Goal: Complete application form

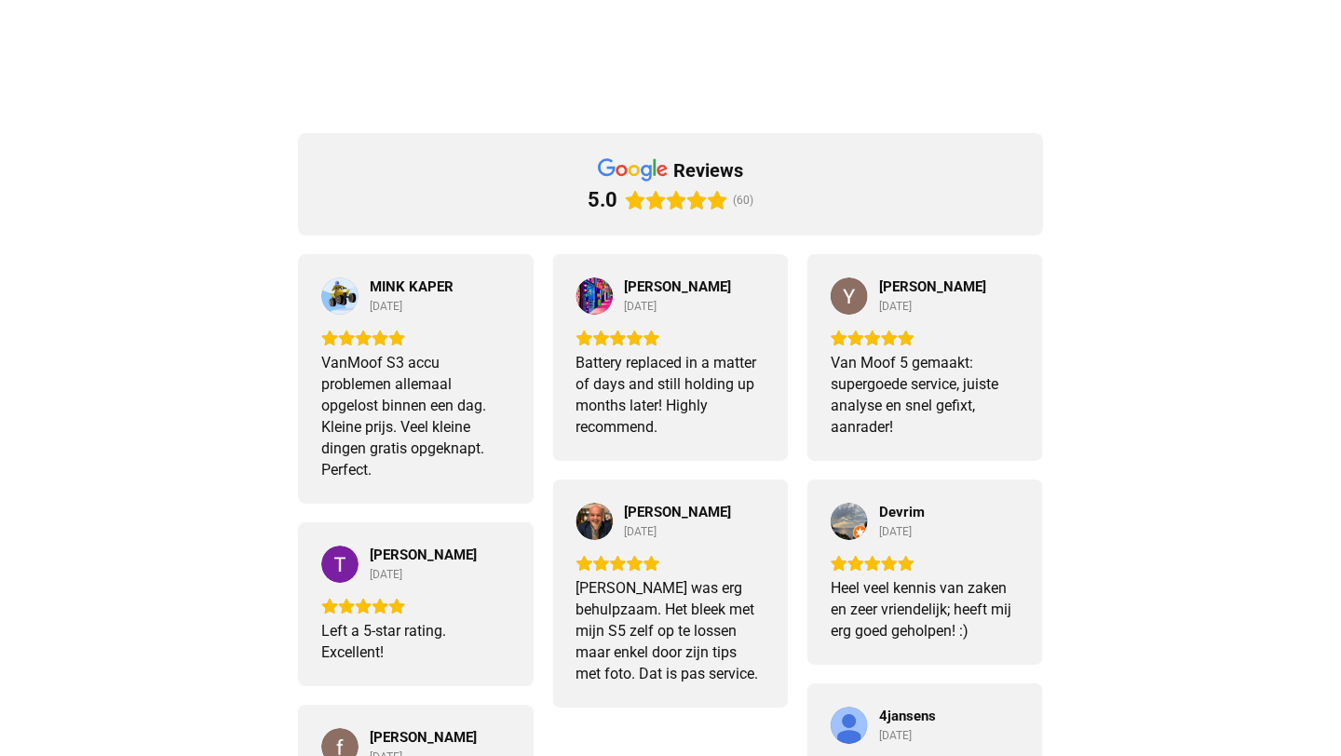
scroll to position [1468, 0]
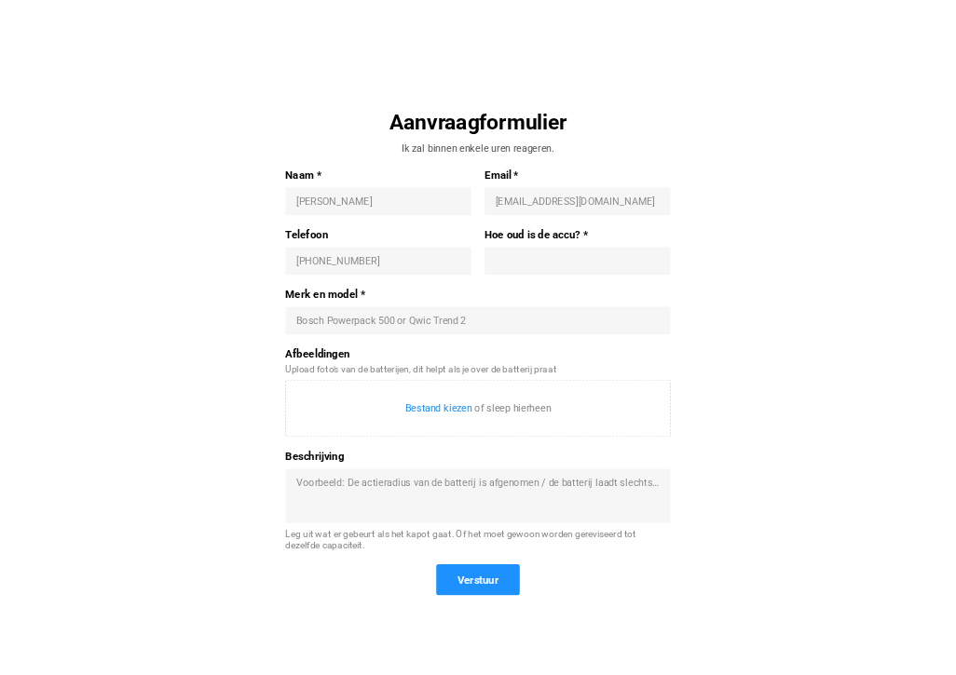
scroll to position [593, 0]
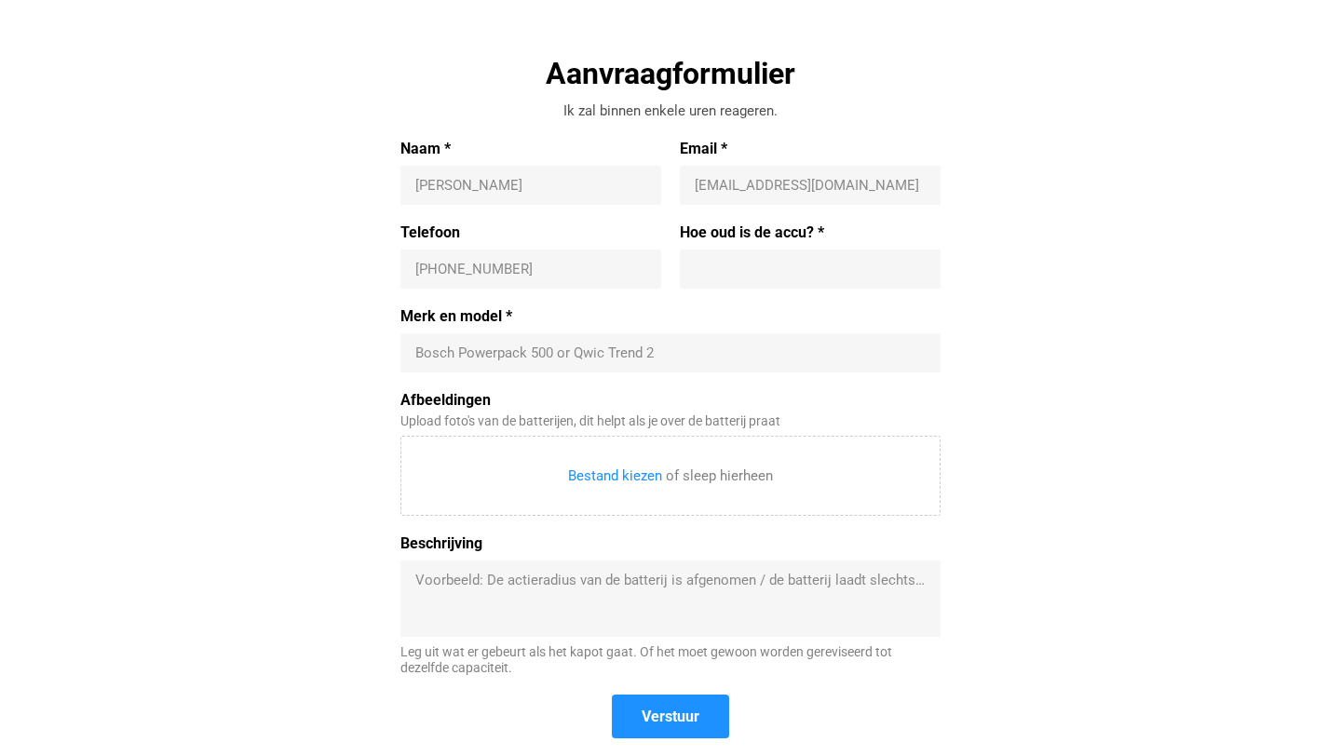
click at [449, 341] on div "Bosch Powerpack 500 or Qwic Trend 2" at bounding box center [671, 352] width 540 height 39
paste input "Doppio fatbike accu - zwart - 48V - 20Ah - 960Wh"
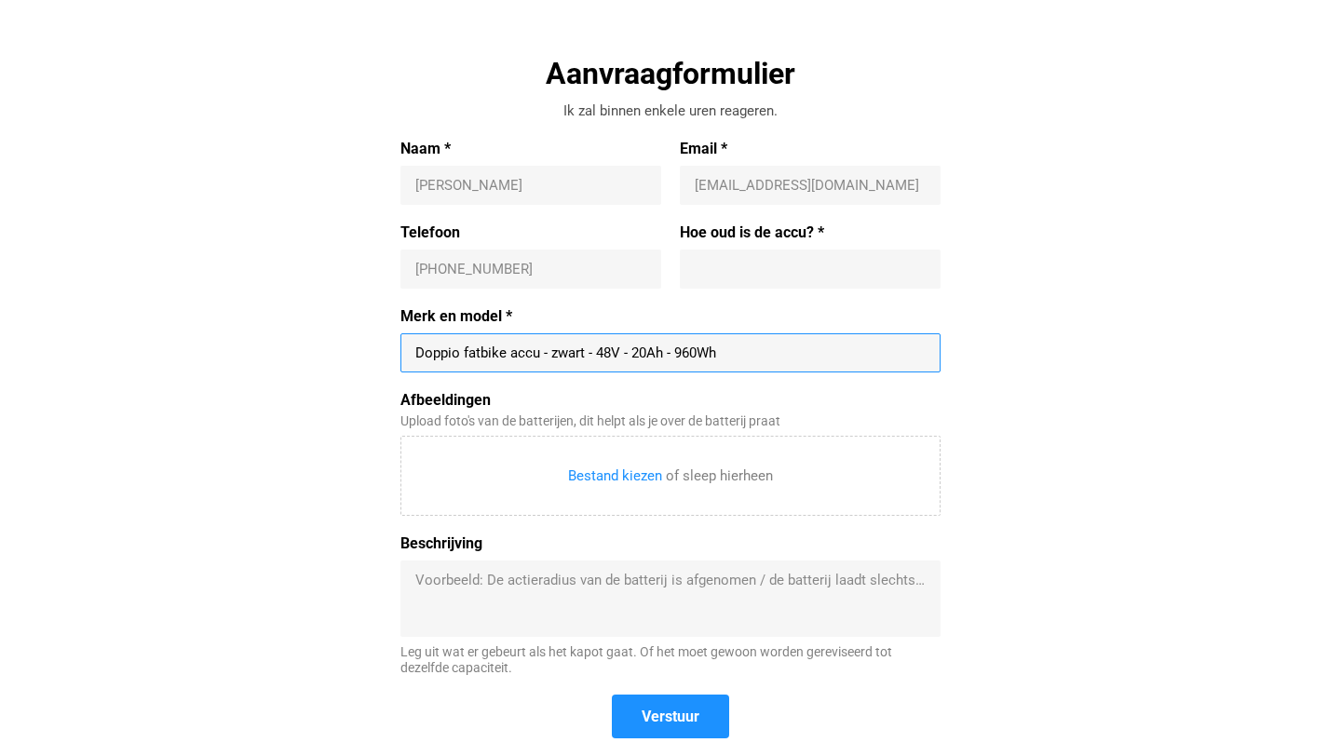
type input "Doppio fatbike accu - zwart - 48V - 20Ah - 960Wh"
click at [496, 183] on input "Naam *" at bounding box center [530, 185] width 231 height 19
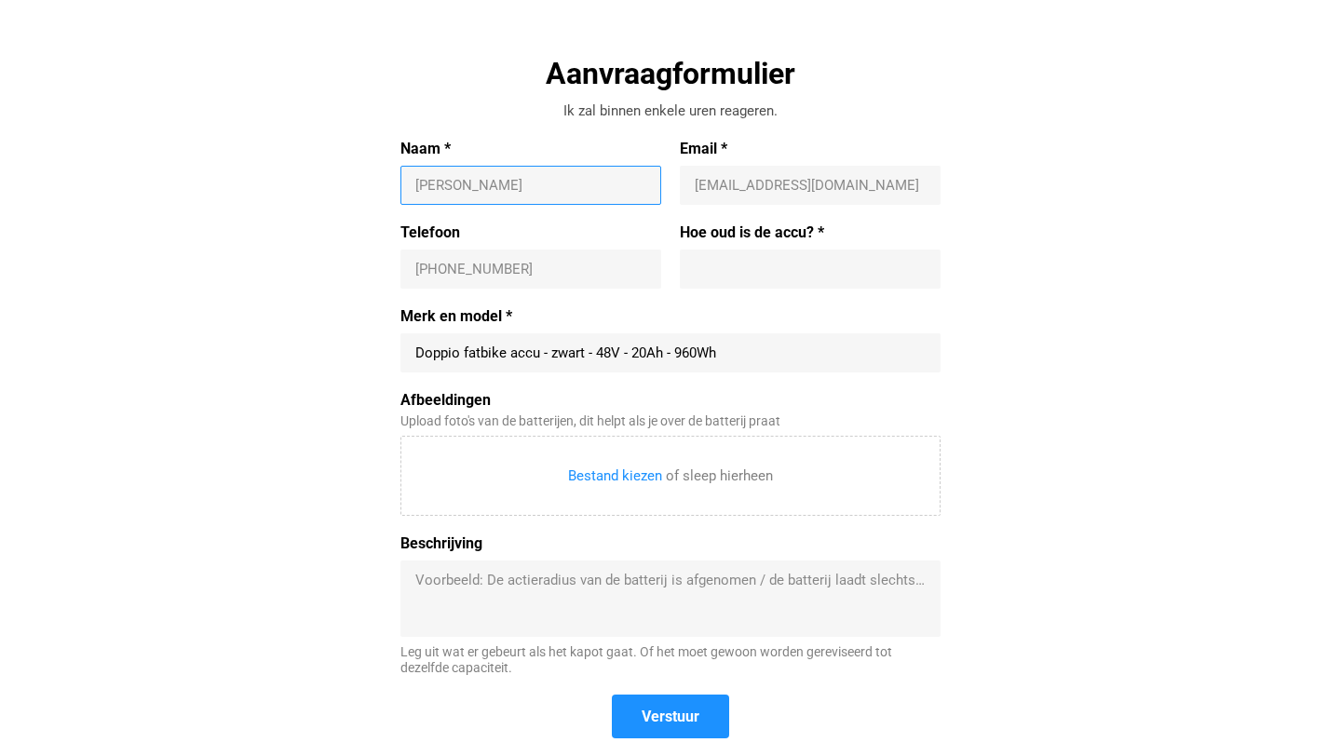
type input "[PERSON_NAME]"
type input "[PHONE_NUMBER]"
click at [790, 190] on input "Email *" at bounding box center [810, 185] width 231 height 19
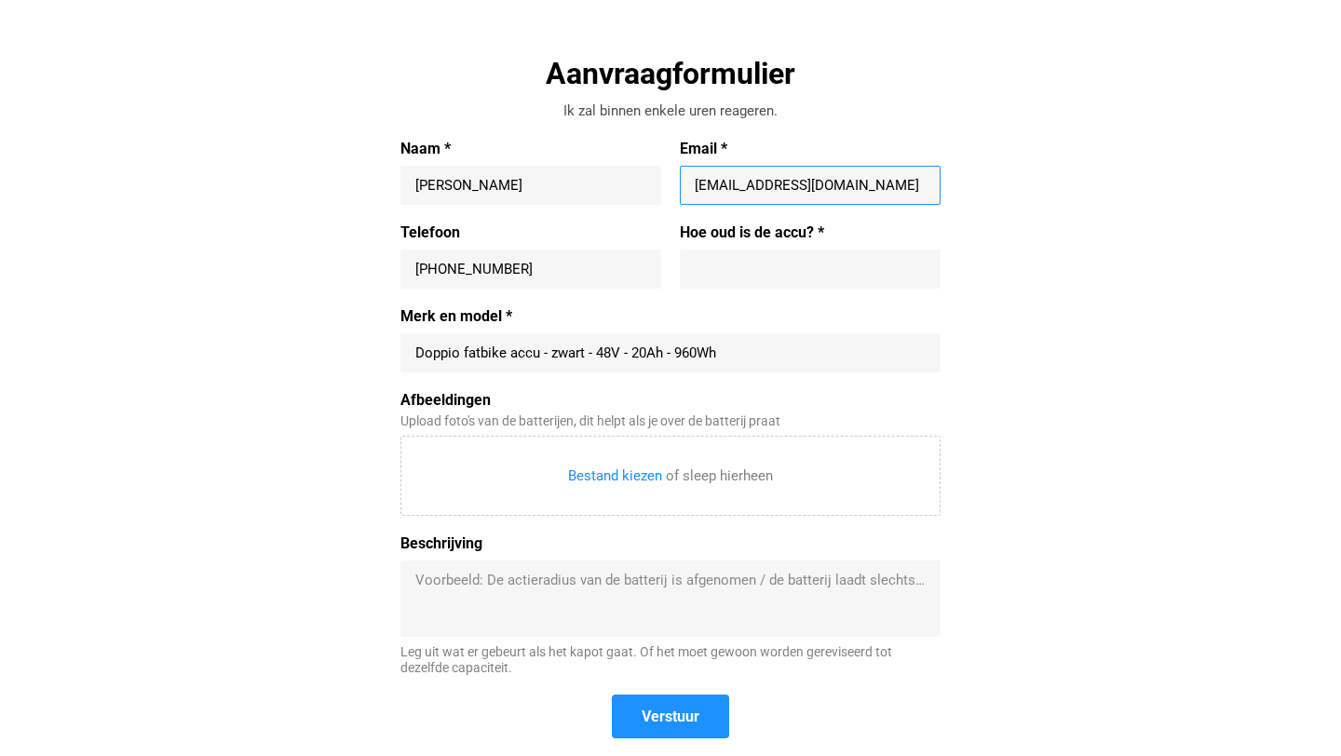
click at [713, 186] on input "jlcote@gmail.com" at bounding box center [810, 185] width 231 height 19
type input "[EMAIL_ADDRESS][DOMAIN_NAME]"
click at [719, 268] on input "Hoe oud is de accu? *" at bounding box center [810, 269] width 231 height 19
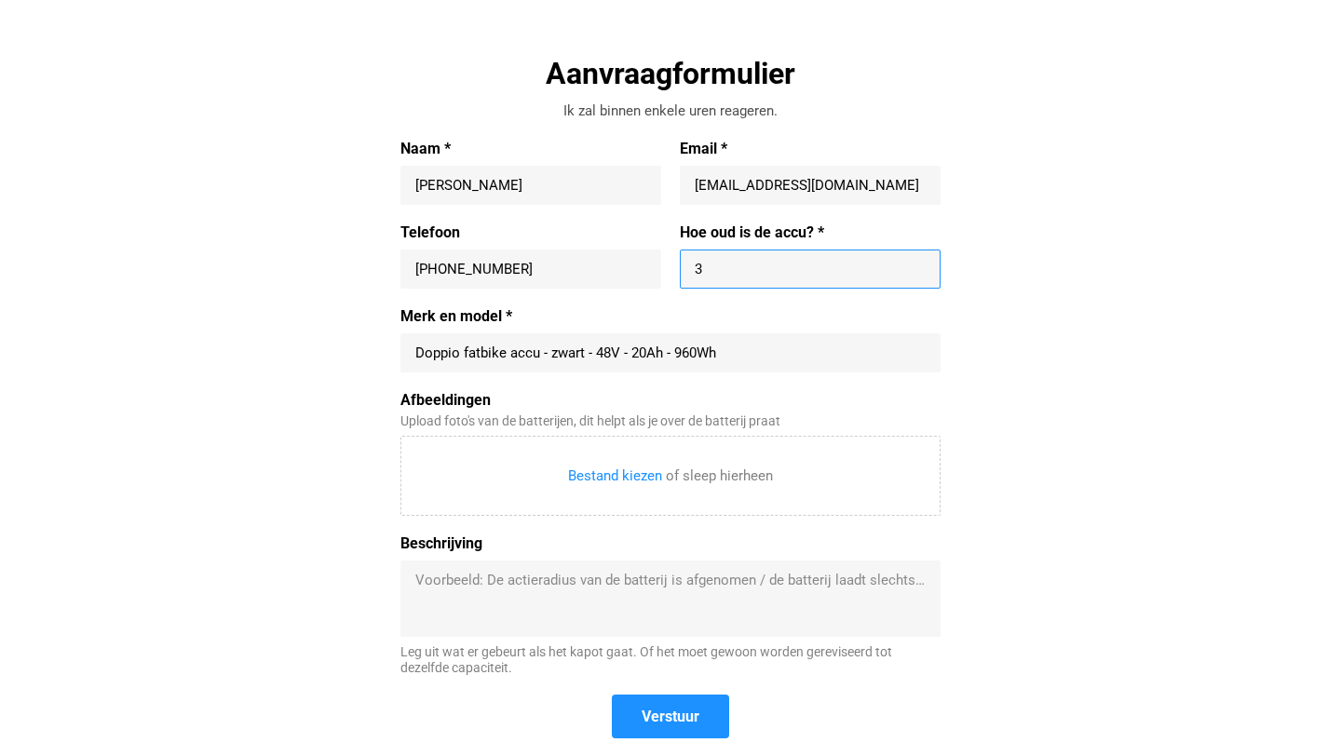
type input "3"
click at [438, 584] on textarea "Beschrijving" at bounding box center [670, 599] width 510 height 56
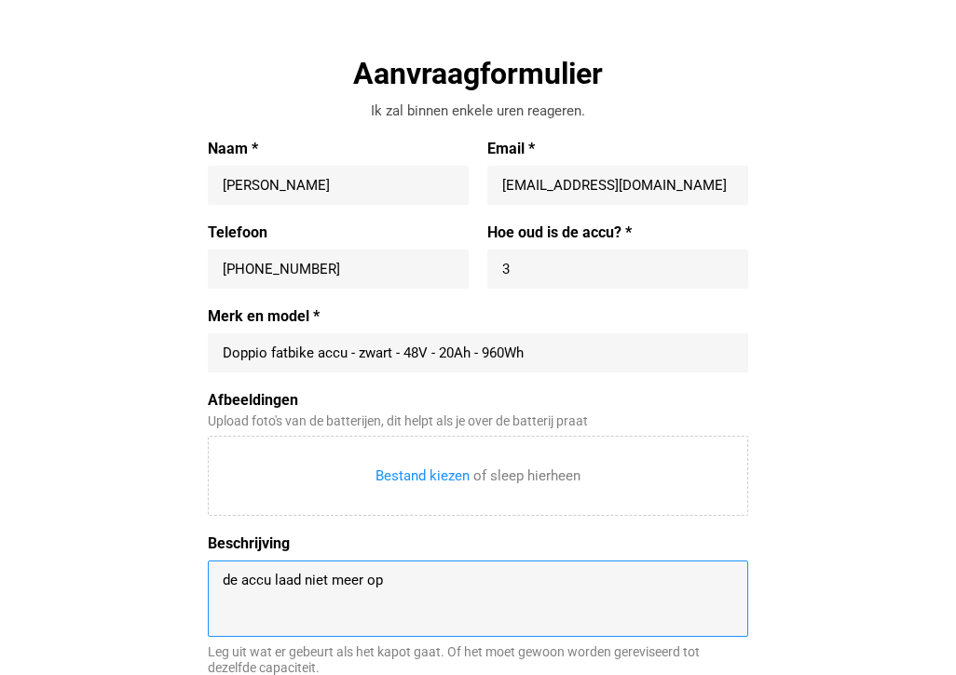
type textarea "de accu laad niet meer op"
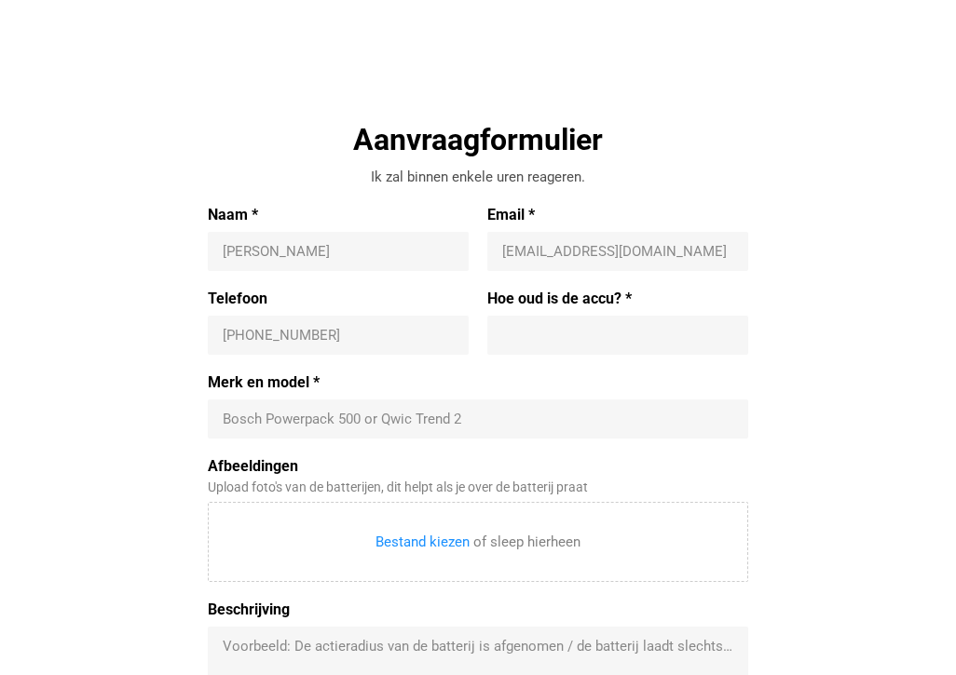
click at [319, 254] on input "Naam *" at bounding box center [338, 251] width 231 height 19
type input "[PERSON_NAME]"
type input "[PHONE_NUMBER]"
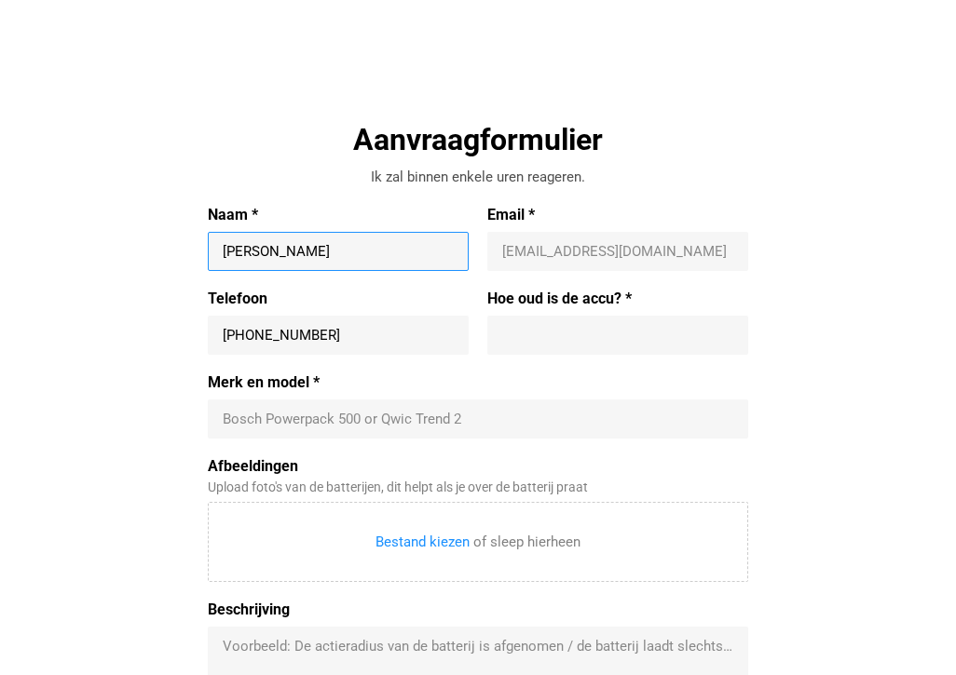
click at [541, 246] on input "Email *" at bounding box center [617, 251] width 231 height 19
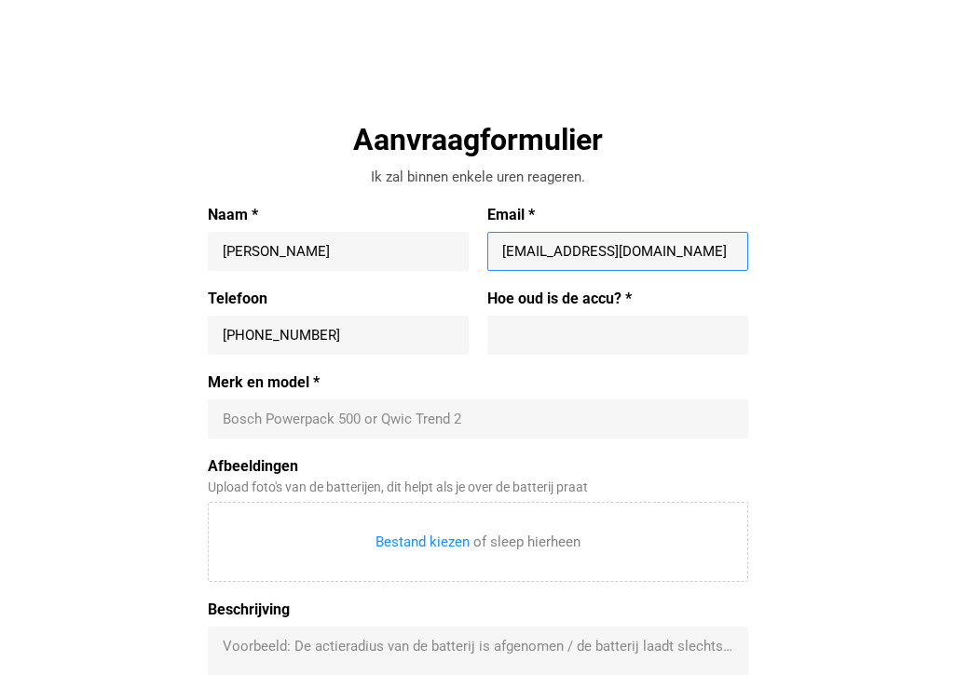
type input "[EMAIL_ADDRESS][DOMAIN_NAME]"
click at [533, 344] on input "Hoe oud is de accu? *" at bounding box center [617, 335] width 231 height 19
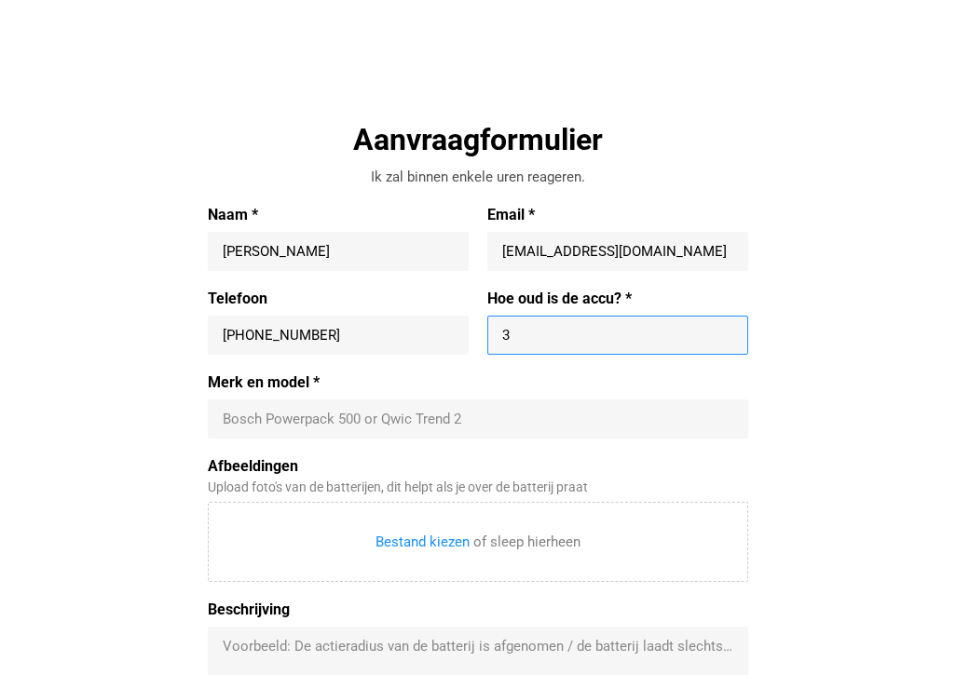
type input "3"
click at [376, 416] on input "Merk en model *" at bounding box center [478, 419] width 510 height 19
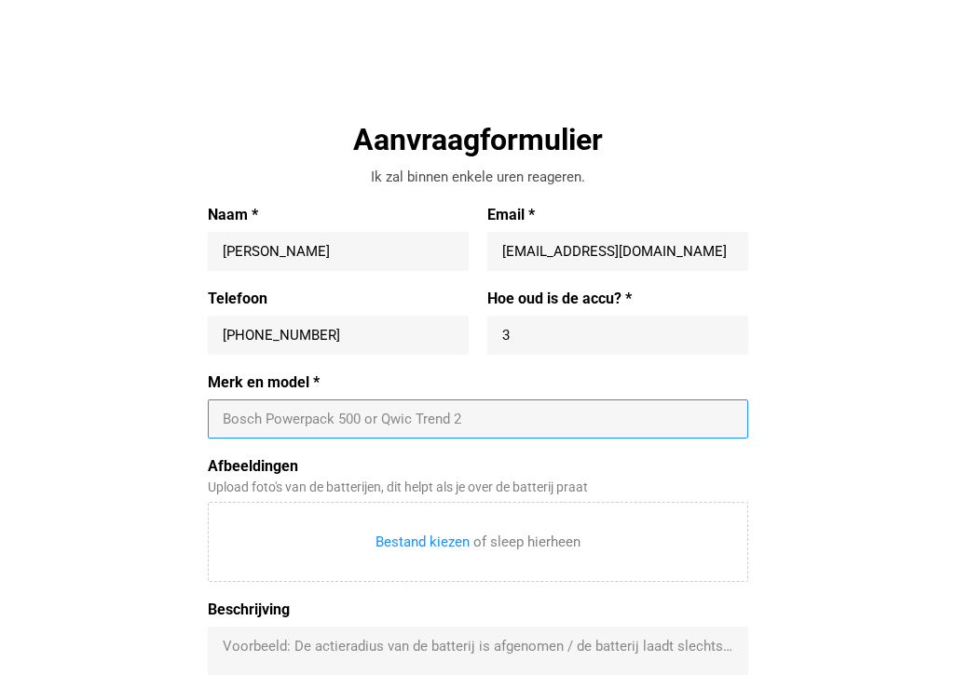
paste input "Doppio fatbike accu - zwart - 48V - 20Ah - 960Wh"
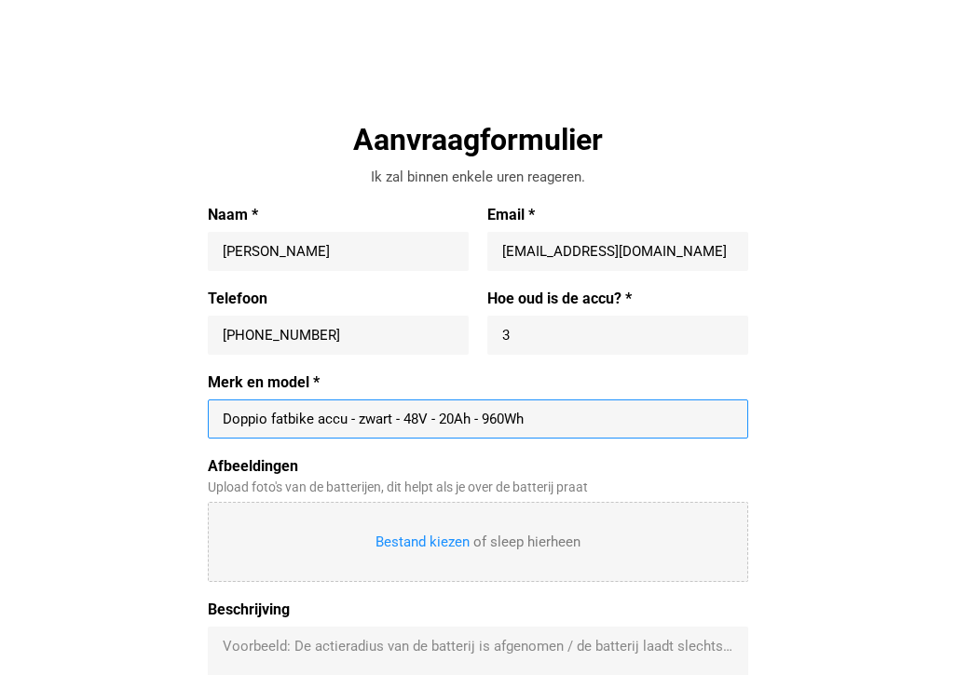
type input "Doppio fatbike accu - zwart - 48V - 20Ah - 960Wh"
click at [445, 544] on input "Afbeeldingen" at bounding box center [478, 542] width 538 height 78
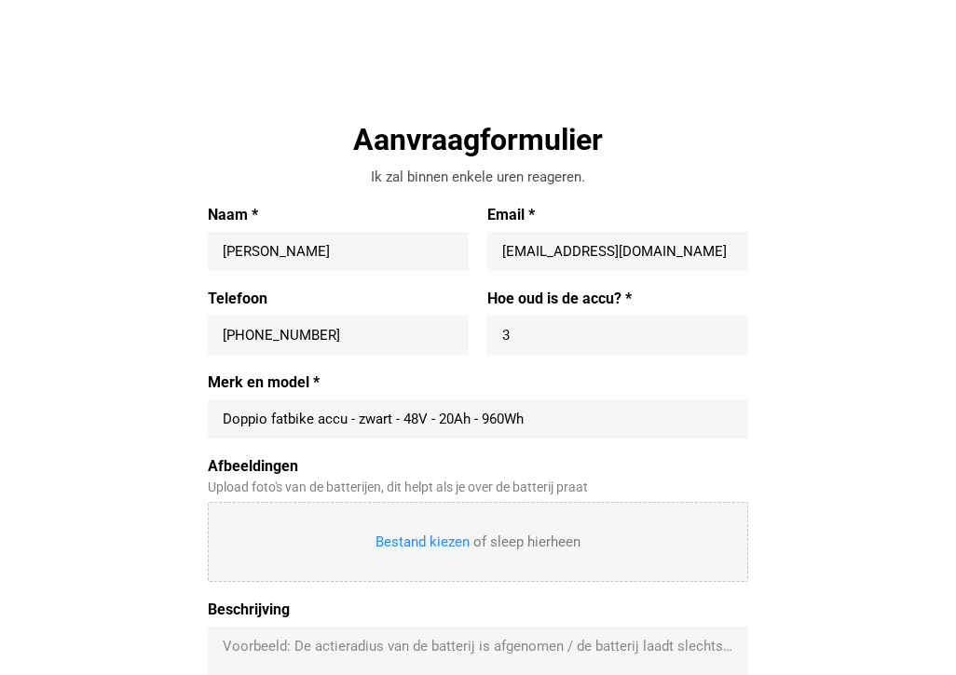
click at [429, 545] on input "Afbeeldingen" at bounding box center [478, 542] width 538 height 78
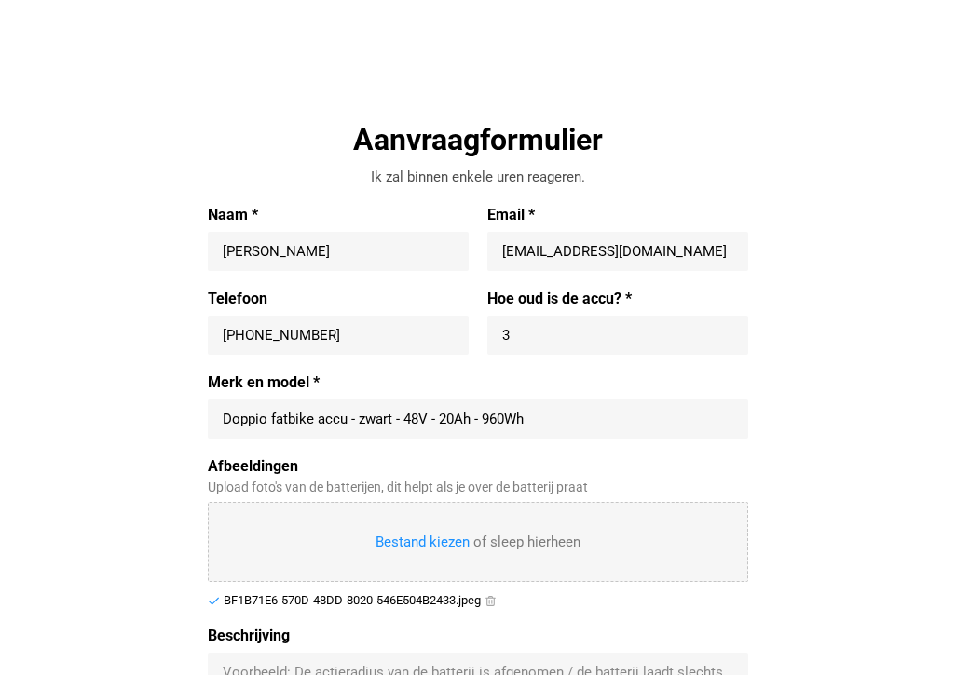
click at [880, 180] on div "Aanvraagformulier Ik zal binnen enkele uren reageren. Naam * [PERSON_NAME] comt…" at bounding box center [478, 487] width 858 height 735
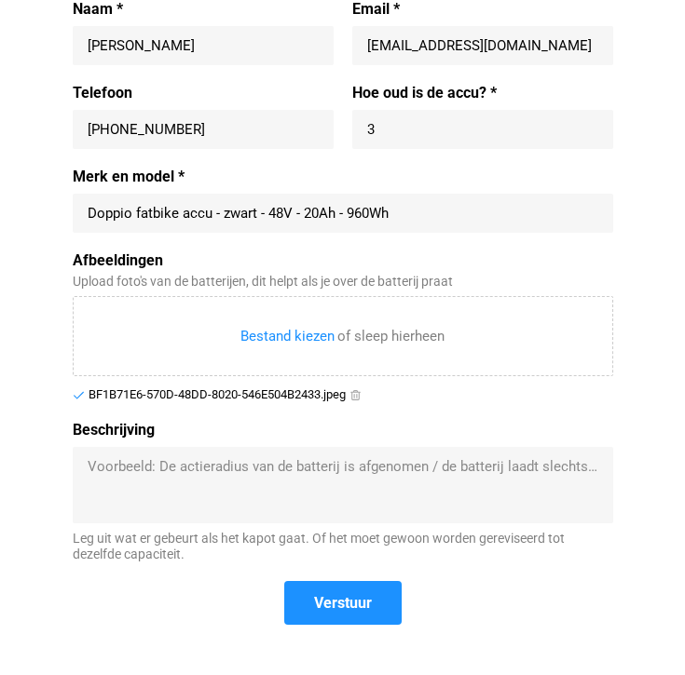
scroll to position [1079, 0]
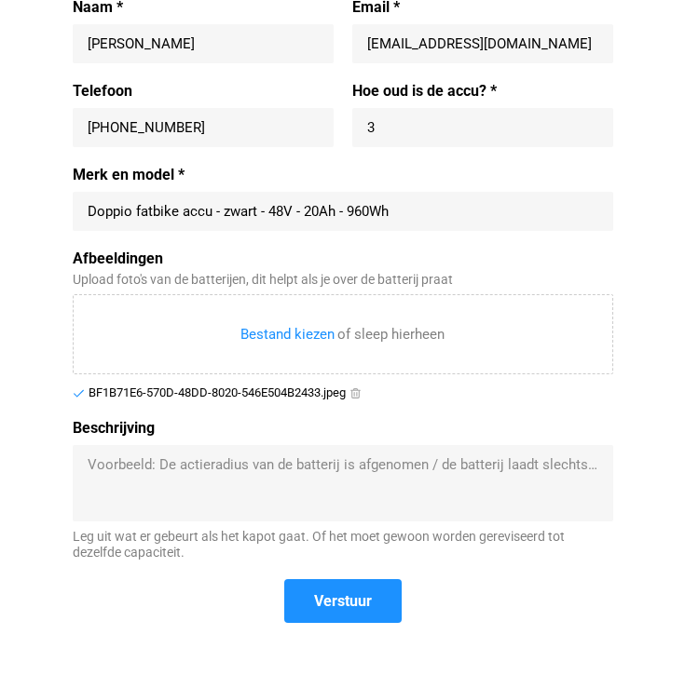
click at [242, 392] on div "BF1B71E6-570D-48DD-8020-546E504B2433.jpeg" at bounding box center [216, 393] width 257 height 15
click at [240, 392] on div "BF1B71E6-570D-48DD-8020-546E504B2433.jpeg" at bounding box center [216, 393] width 257 height 15
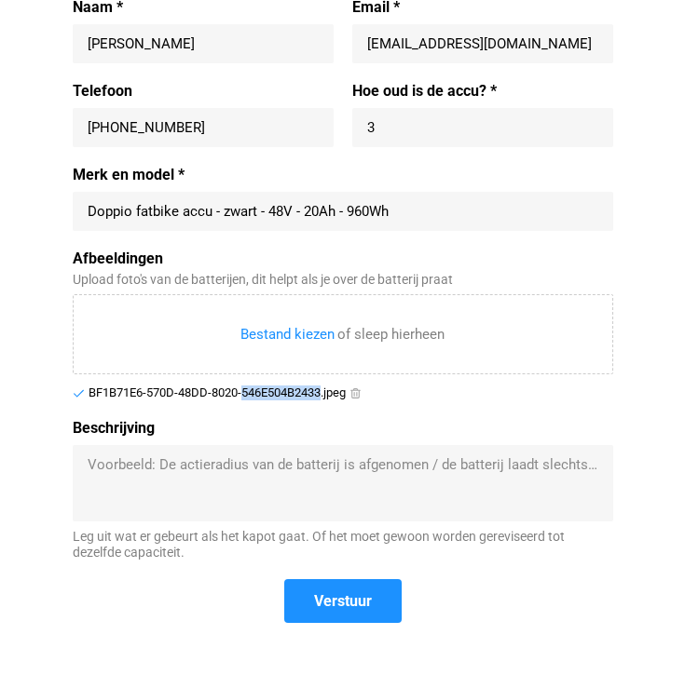
click at [240, 392] on div "BF1B71E6-570D-48DD-8020-546E504B2433.jpeg" at bounding box center [216, 393] width 257 height 15
click at [466, 432] on label "Beschrijving" at bounding box center [343, 428] width 540 height 19
click at [466, 455] on textarea "Beschrijving" at bounding box center [343, 483] width 510 height 56
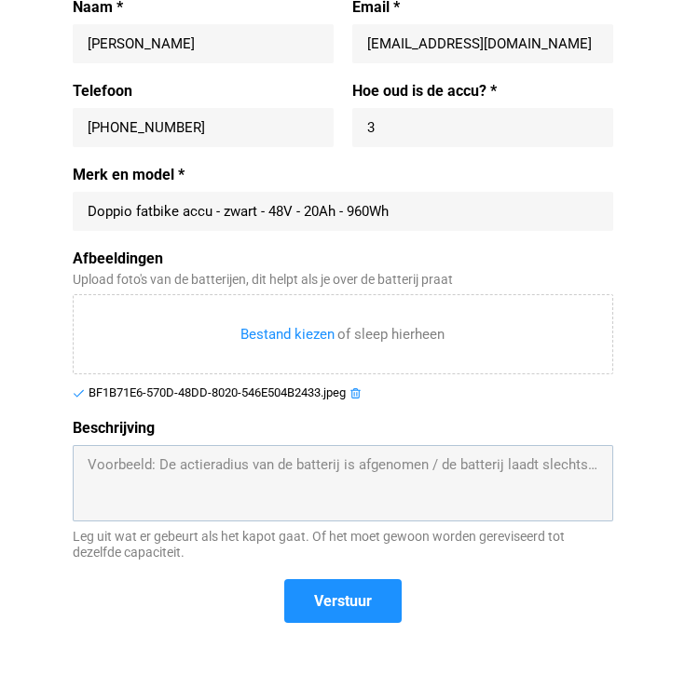
click at [360, 394] on icon at bounding box center [355, 393] width 10 height 10
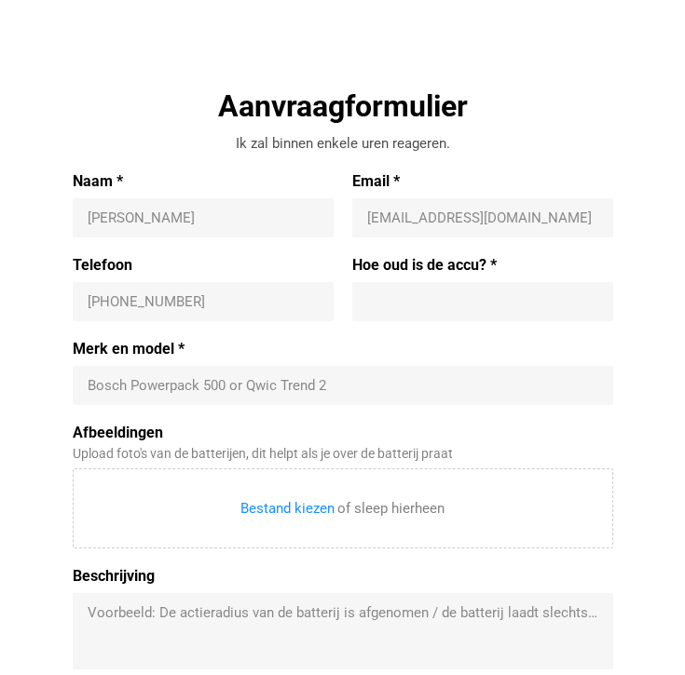
click at [103, 217] on input "Naam *" at bounding box center [203, 218] width 231 height 19
type input "[PERSON_NAME]"
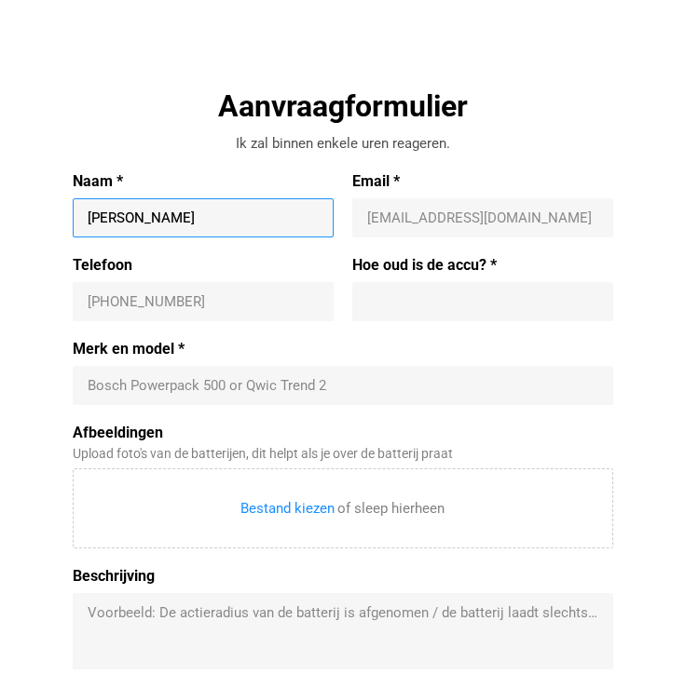
type input "[PHONE_NUMBER]"
click at [440, 221] on input "Email *" at bounding box center [482, 218] width 231 height 19
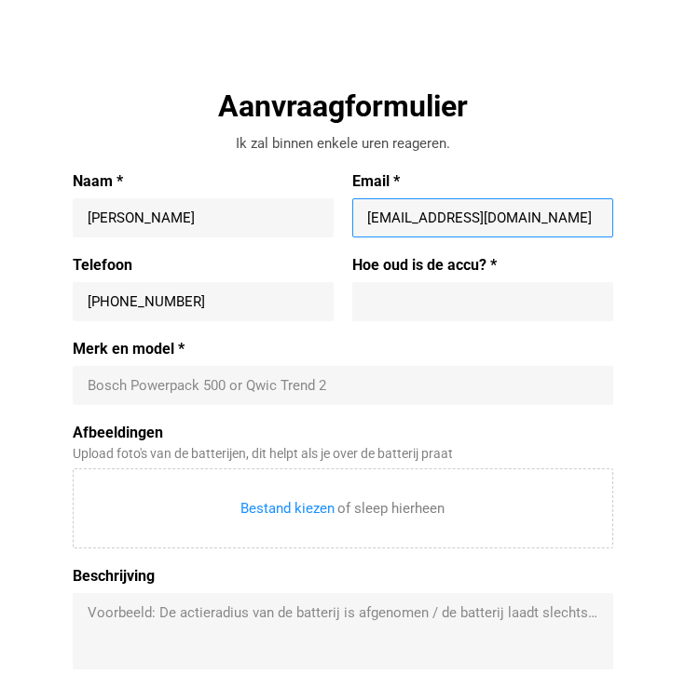
type input "[EMAIL_ADDRESS][DOMAIN_NAME]"
click at [428, 292] on input "Hoe oud is de accu? *" at bounding box center [482, 301] width 231 height 19
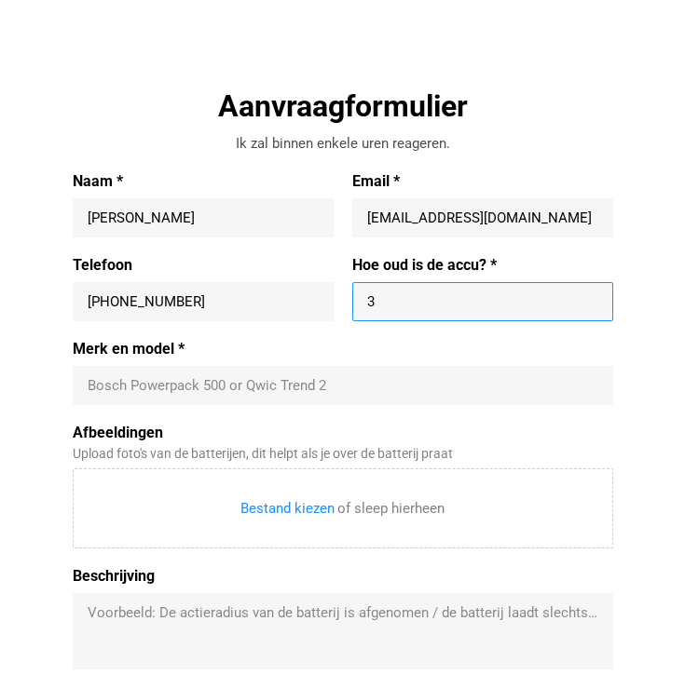
type input "3"
click at [175, 377] on input "Merk en model *" at bounding box center [343, 385] width 510 height 19
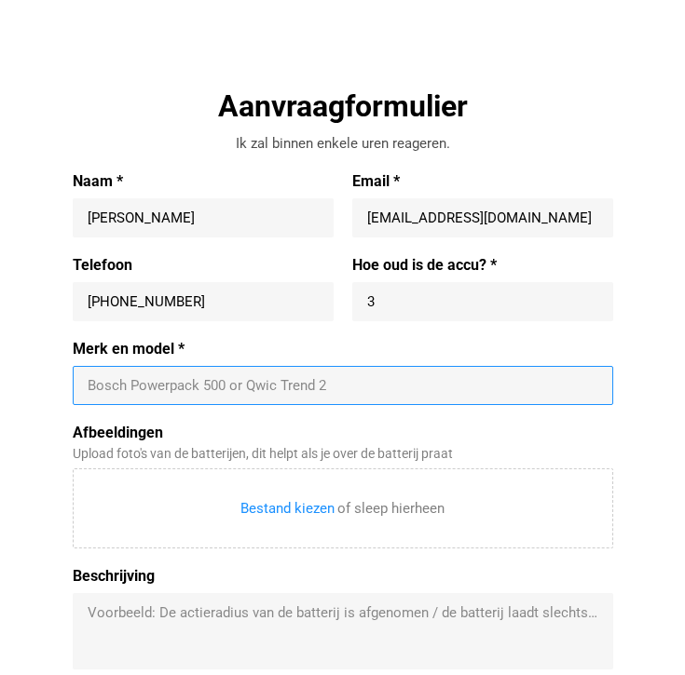
paste input "Doppio fatbike accu - zwart - 48V - 20Ah - 960Wh"
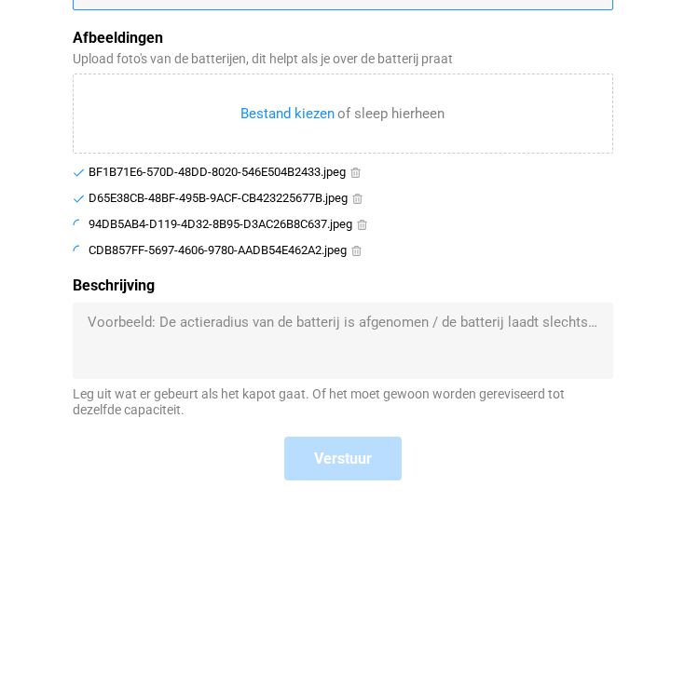
scroll to position [1304, 0]
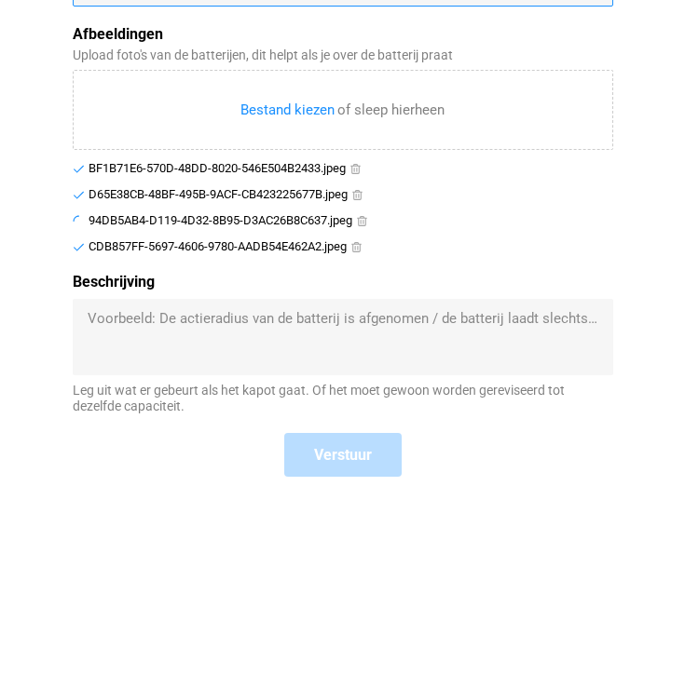
type input "Doppio fatbike accu - zwart - 48V - 20Ah - 960Wh"
click at [107, 316] on textarea "Beschrijving" at bounding box center [343, 337] width 510 height 56
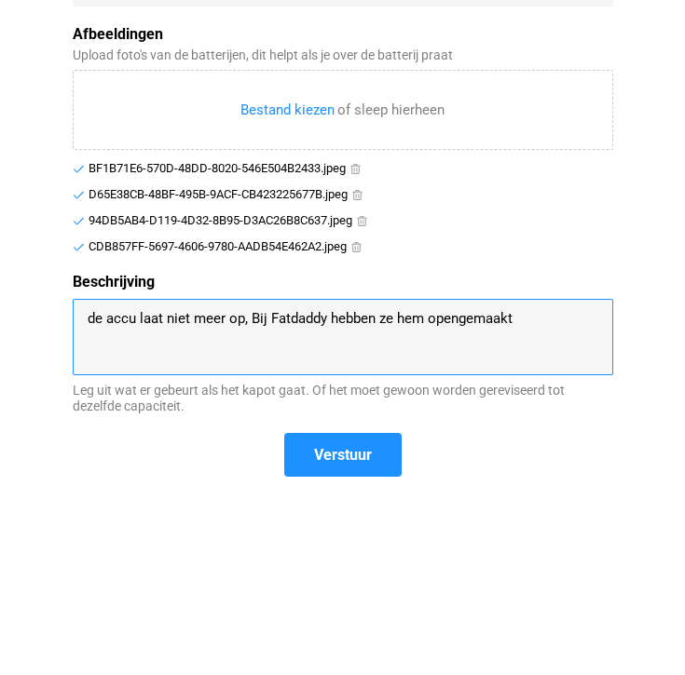
click at [251, 319] on textarea "de accu laat niet meer op, Bij Fatdaddy hebben ze hem opengemaakt" at bounding box center [343, 337] width 510 height 56
click at [249, 316] on textarea "de accu laat niet meer op, Bij Fatdaddy hebben ze hem opengemaakt" at bounding box center [343, 337] width 510 height 56
click at [532, 317] on textarea "de accu laat niet meer op, (Bij Fatdaddy hebben ze hem opengemaakt" at bounding box center [343, 337] width 510 height 56
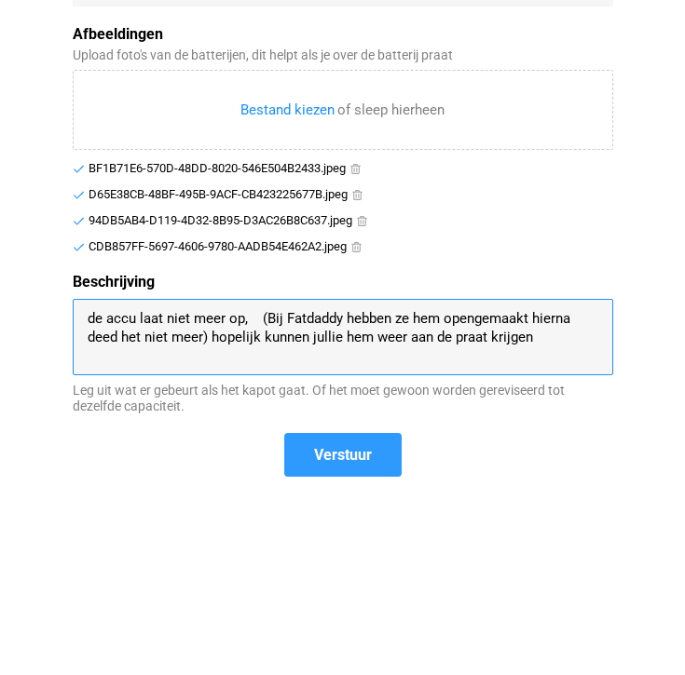
type textarea "de accu laat niet meer op, (Bij Fatdaddy hebben ze hem opengemaakt hierna deed …"
click at [333, 464] on span "Verstuur" at bounding box center [343, 455] width 114 height 40
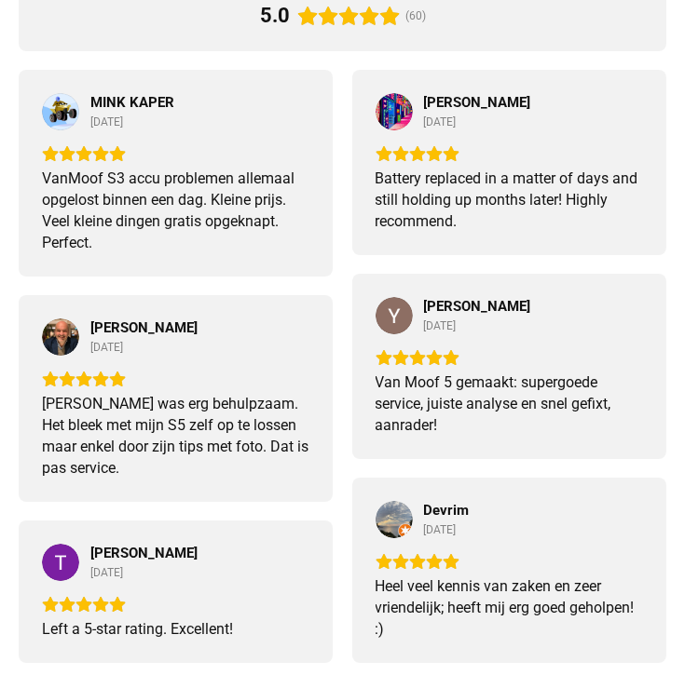
scroll to position [992, 0]
